Goal: Information Seeking & Learning: Learn about a topic

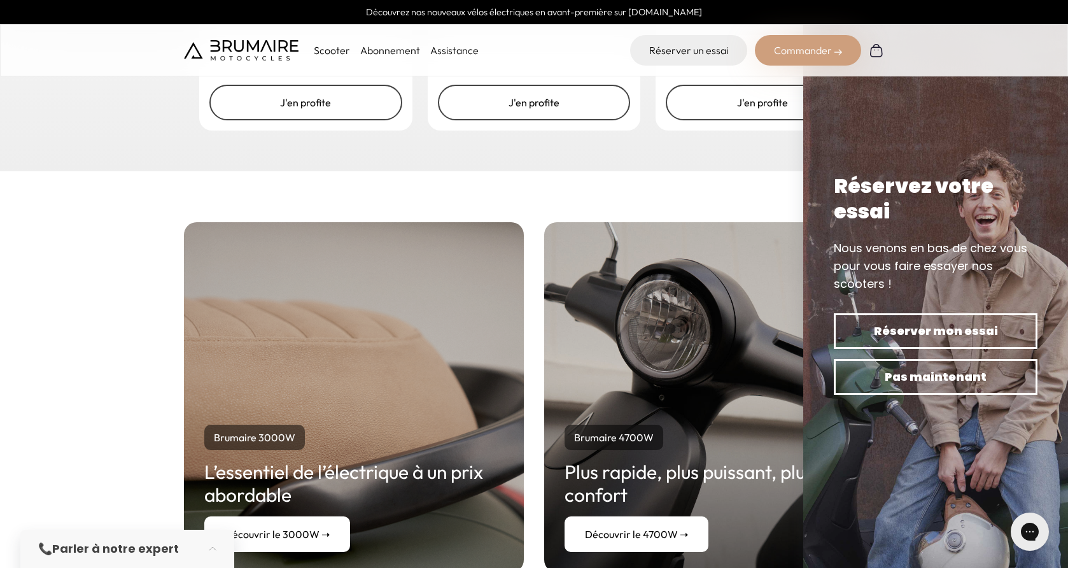
scroll to position [2227, 0]
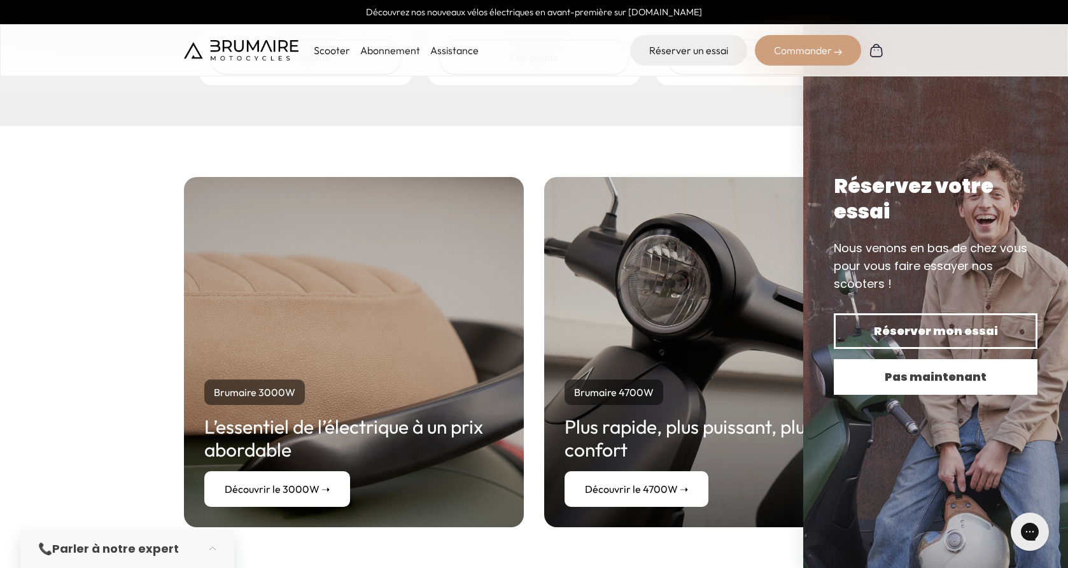
click at [953, 377] on span "Pas maintenant" at bounding box center [935, 377] width 159 height 18
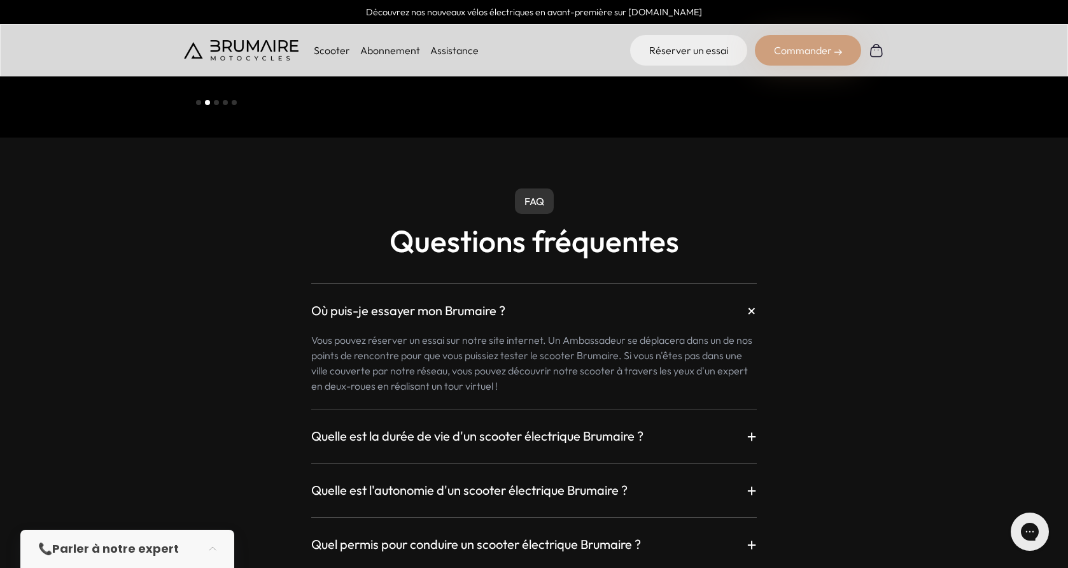
scroll to position [3245, 0]
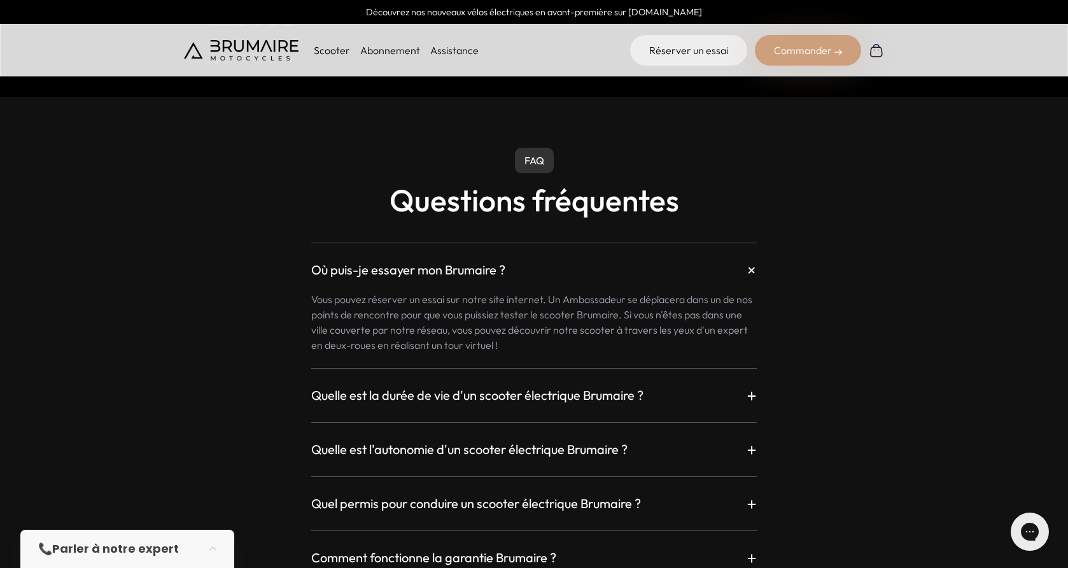
click at [521, 386] on h3 "Quelle est la durée de vie d'un scooter électrique Brumaire ?" at bounding box center [477, 395] width 332 height 18
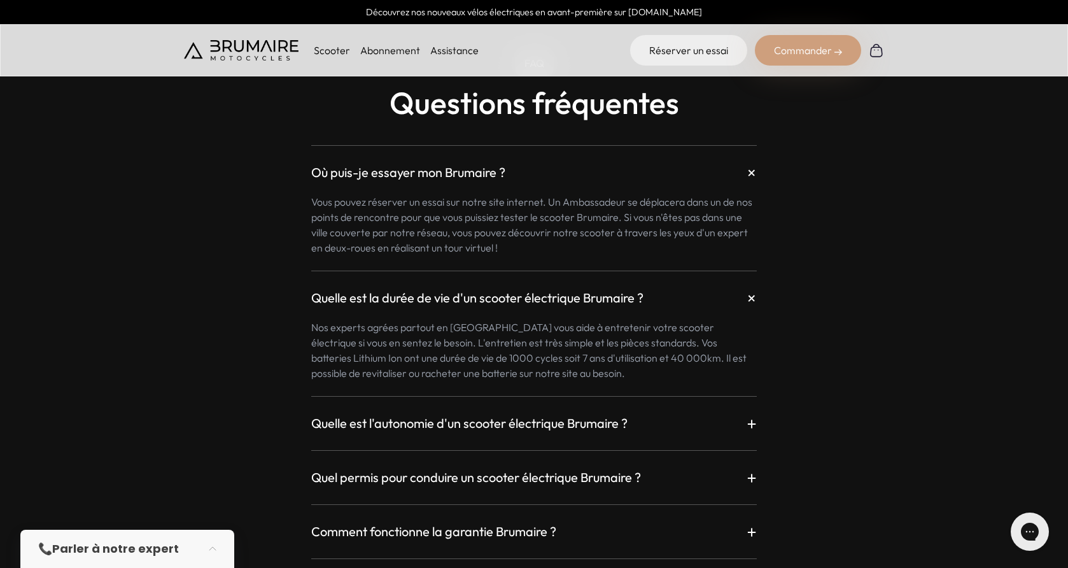
scroll to position [3373, 0]
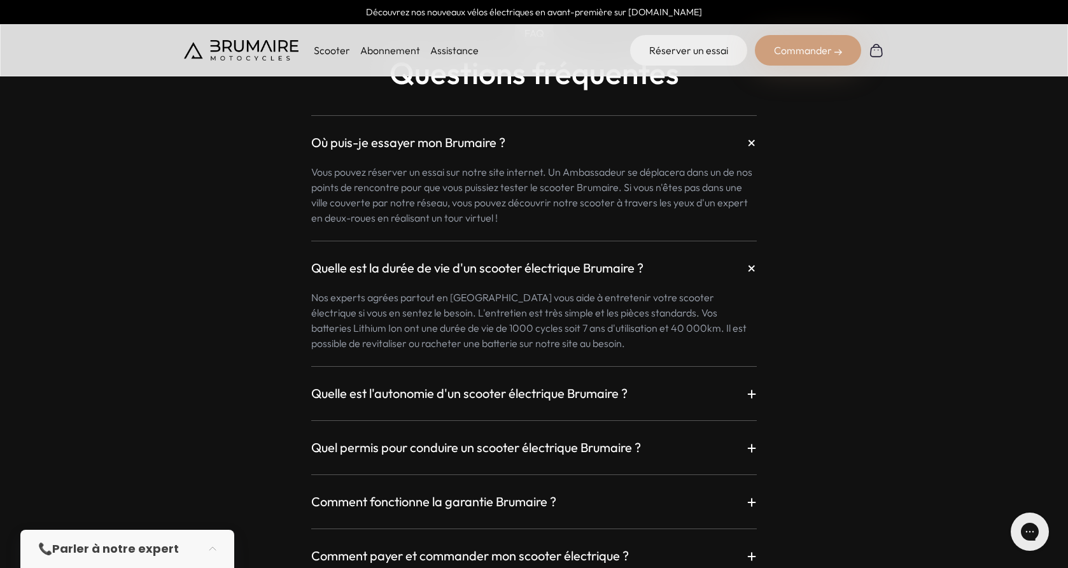
click at [516, 384] on h3 "Quelle est l'autonomie d'un scooter électrique Brumaire ?" at bounding box center [469, 393] width 316 height 18
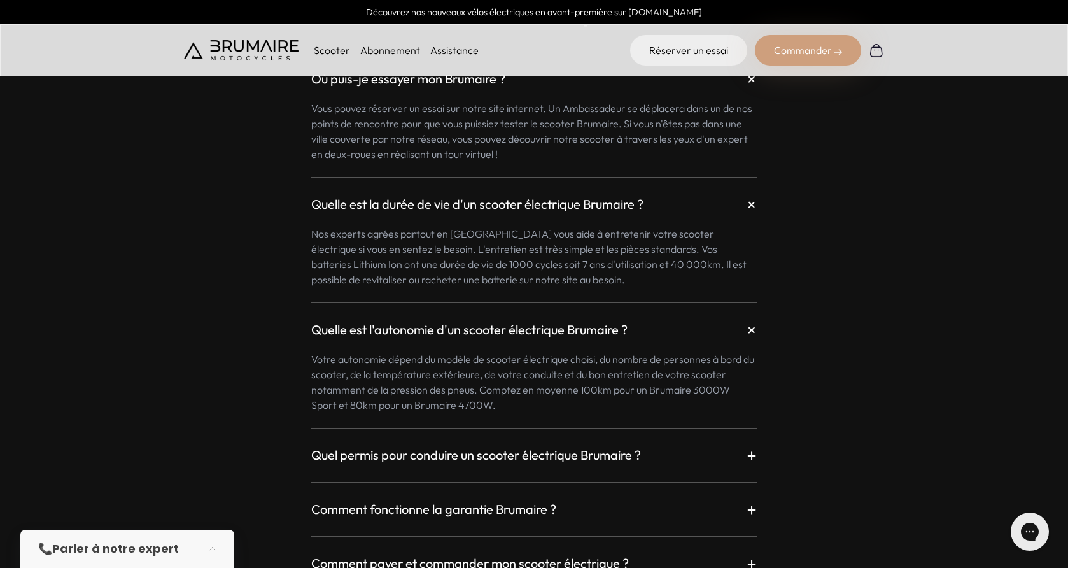
scroll to position [3500, 0]
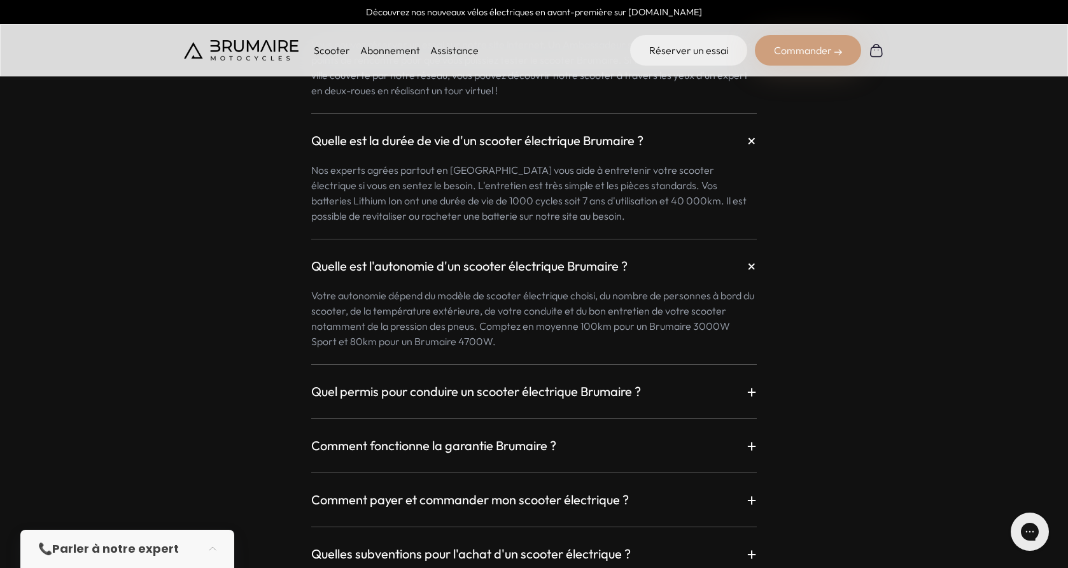
click at [516, 382] on h3 "Quel permis pour conduire un scooter électrique Brumaire ?" at bounding box center [476, 391] width 330 height 18
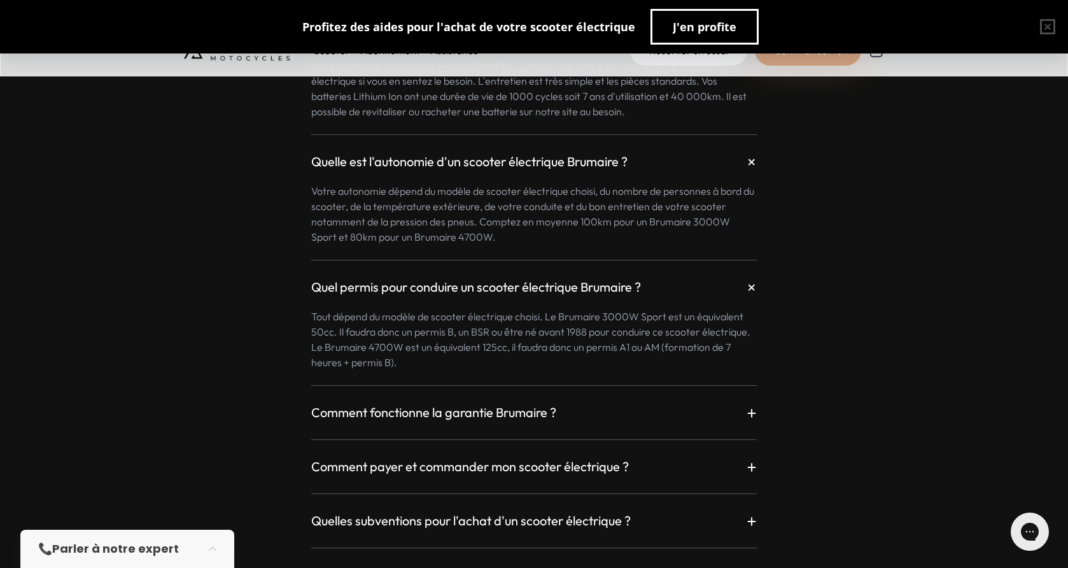
scroll to position [3627, 0]
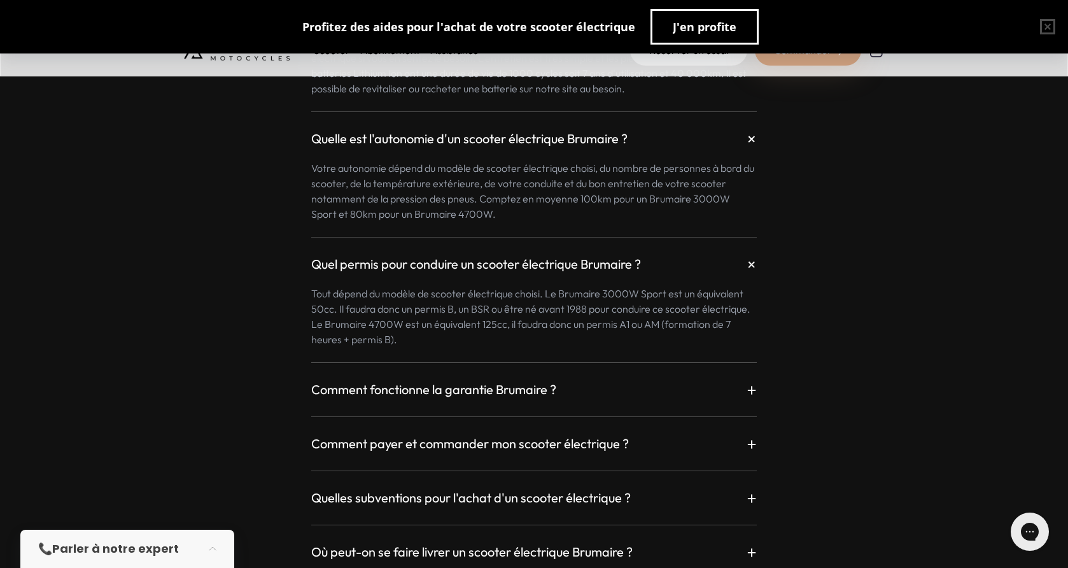
click at [542, 435] on h3 "Comment payer et commander mon scooter électrique ?" at bounding box center [470, 444] width 318 height 18
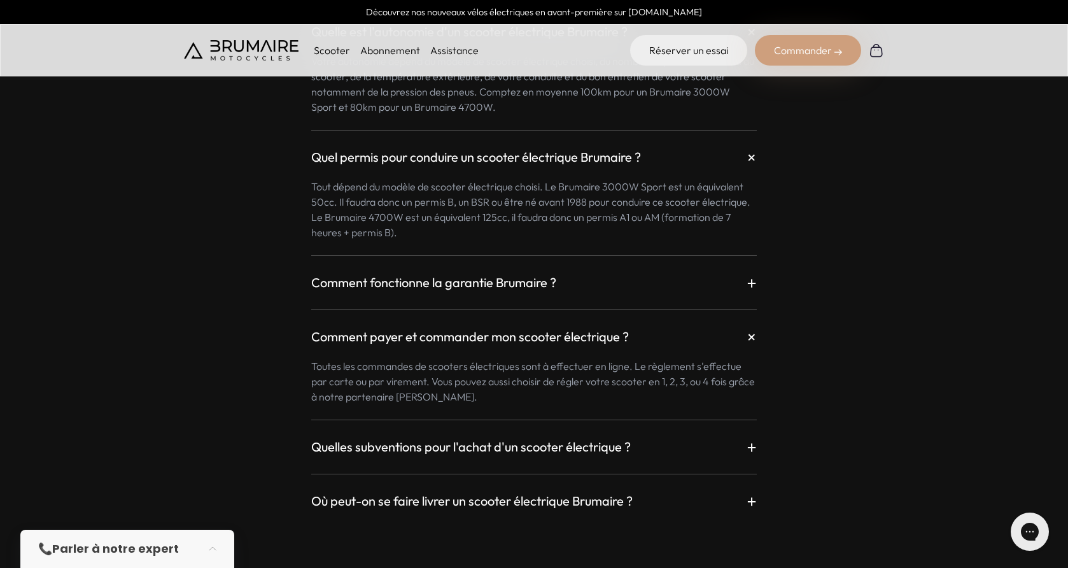
scroll to position [3755, 0]
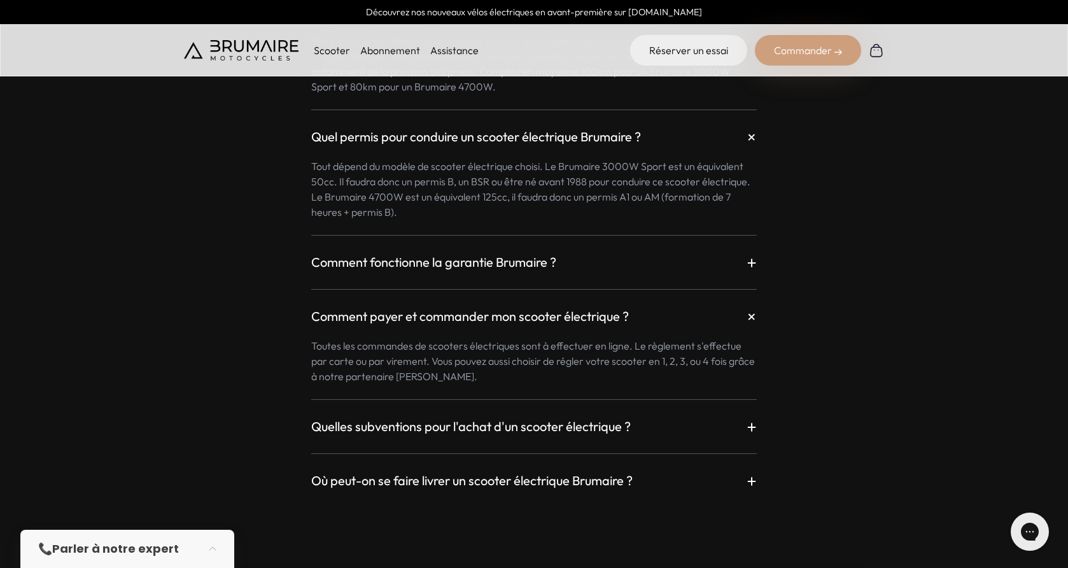
click at [509, 417] on h3 "Quelles subventions pour l'achat d'un scooter électrique ?" at bounding box center [470, 426] width 319 height 18
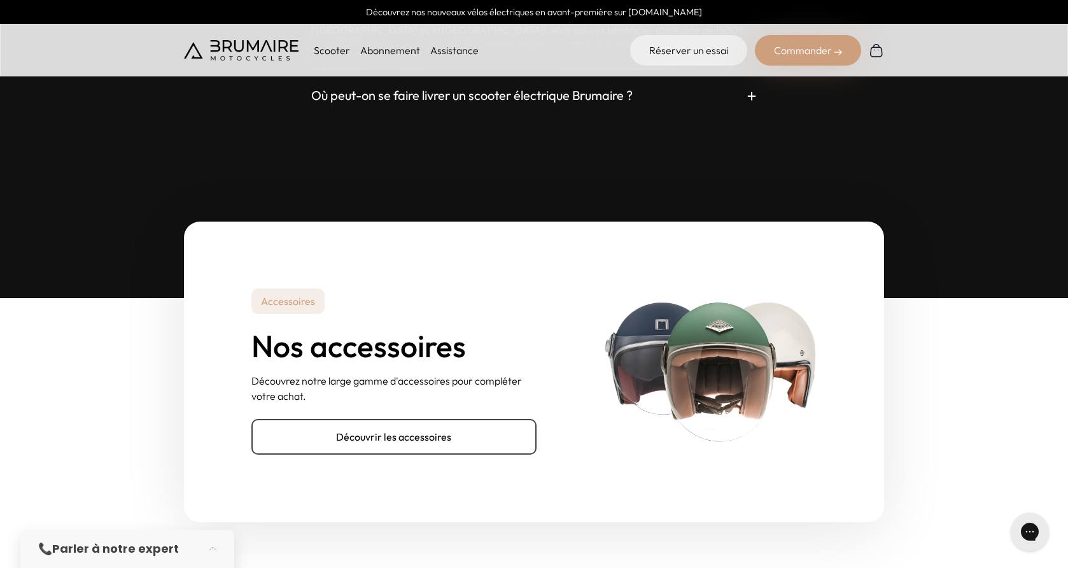
scroll to position [4264, 0]
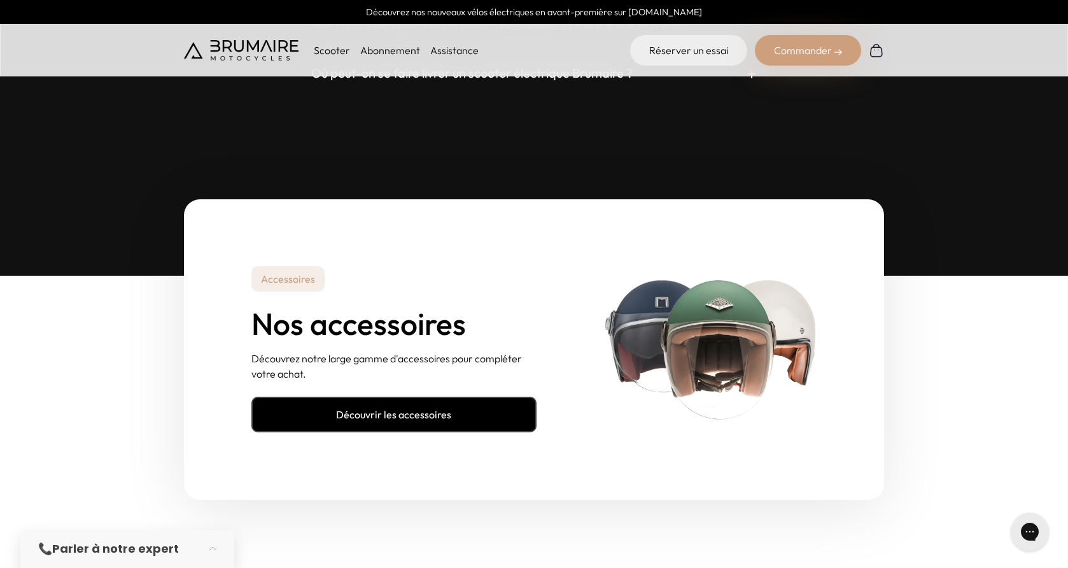
click at [476, 402] on link "Découvrir les accessoires" at bounding box center [393, 414] width 285 height 36
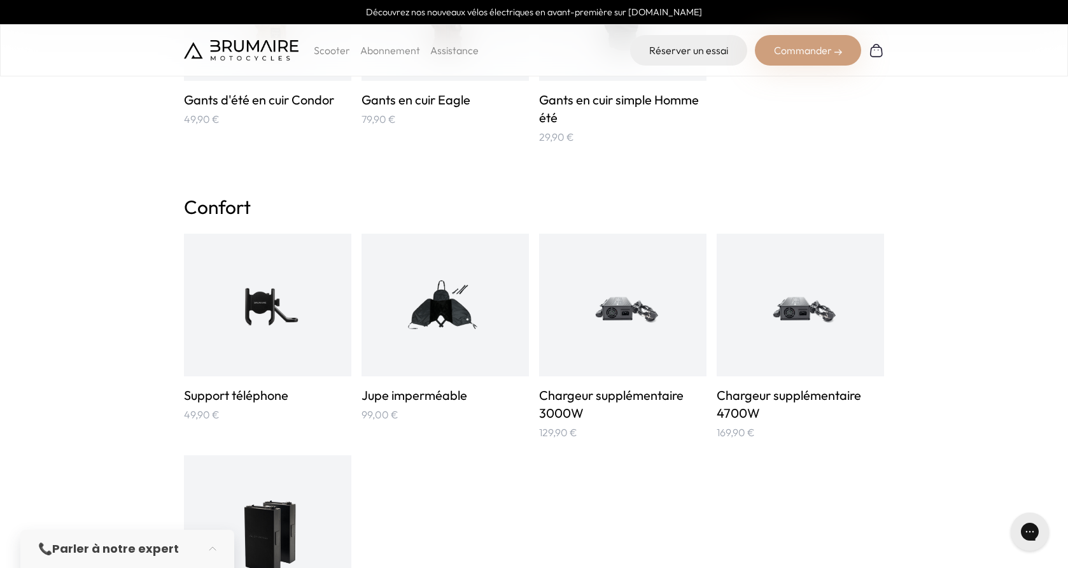
scroll to position [700, 0]
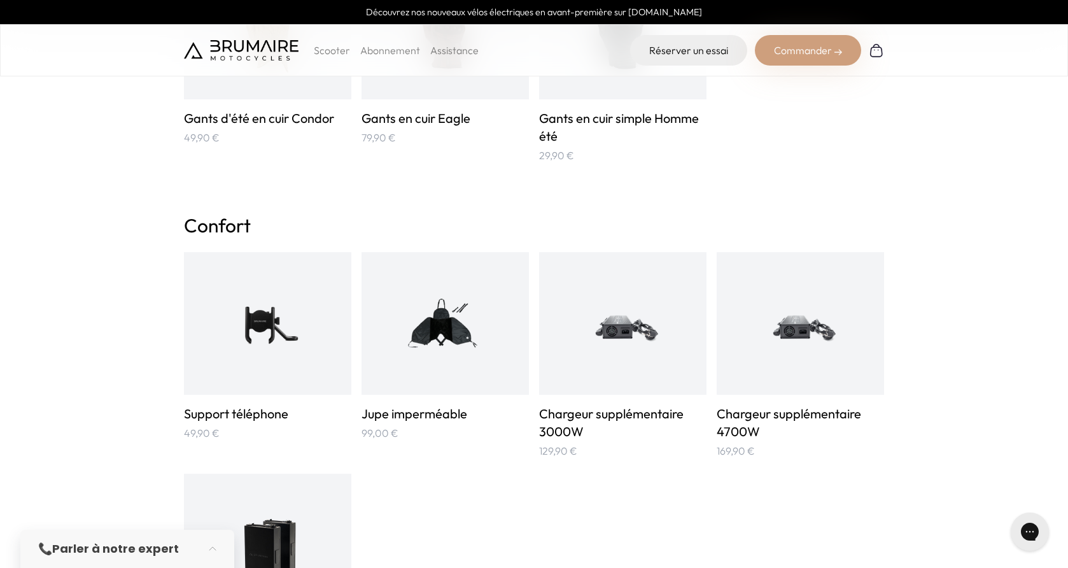
click at [450, 340] on img at bounding box center [445, 323] width 112 height 112
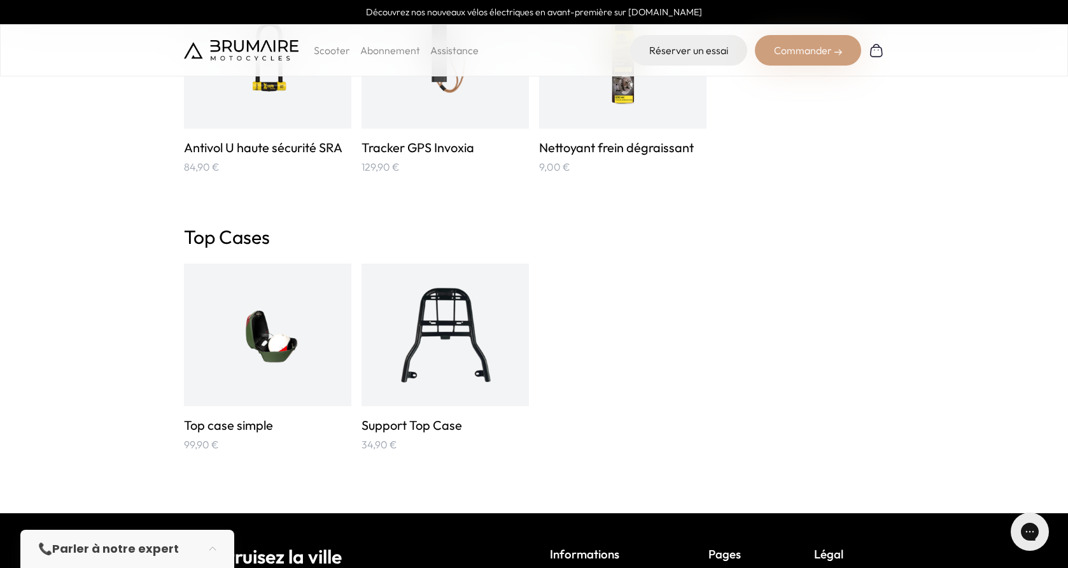
scroll to position [2036, 0]
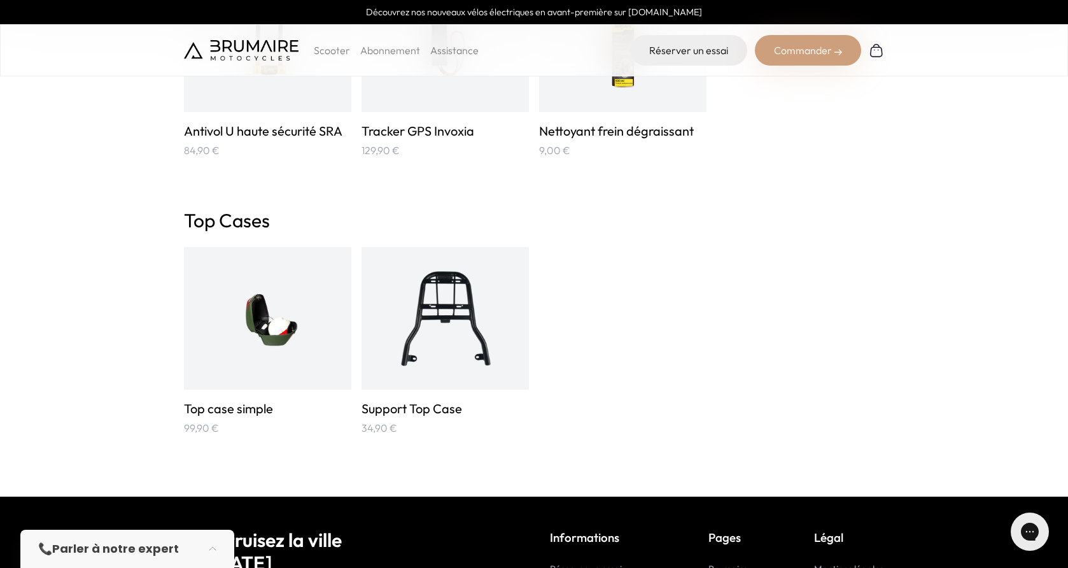
click at [267, 332] on img at bounding box center [268, 318] width 112 height 112
